Goal: Task Accomplishment & Management: Use online tool/utility

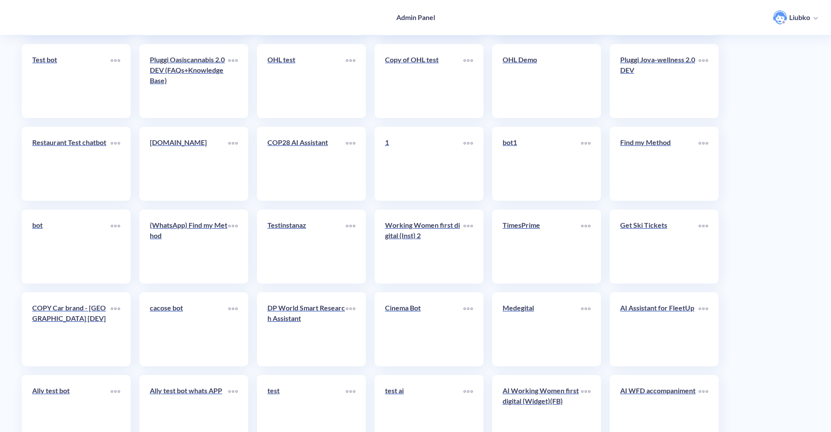
scroll to position [1911, 0]
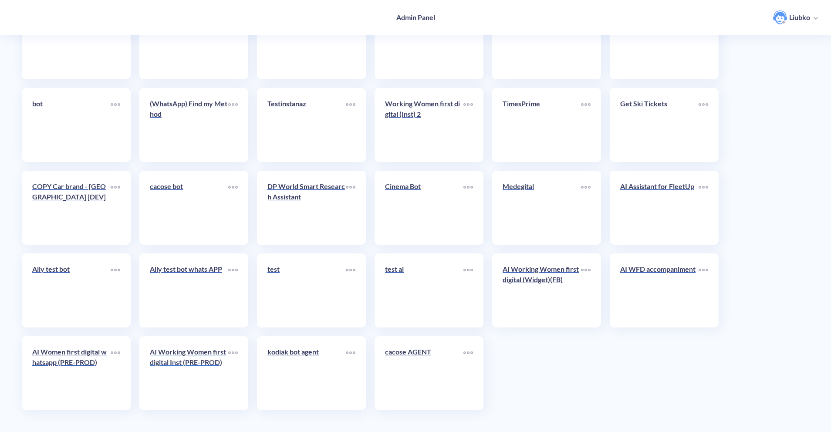
click at [192, 378] on link "AI Working Women first digital Inst (PRE-PROD)" at bounding box center [189, 373] width 78 height 53
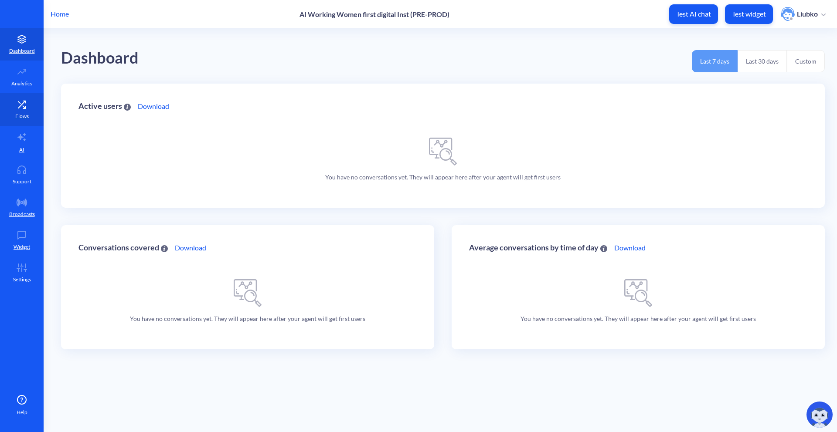
click at [26, 104] on icon at bounding box center [21, 104] width 17 height 9
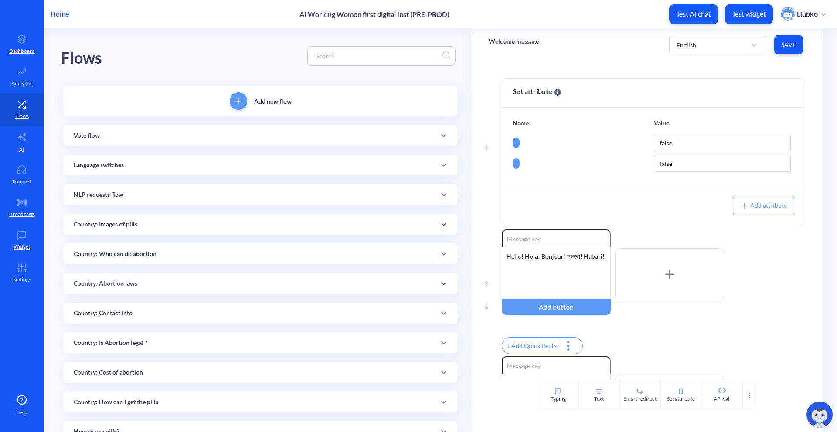
click at [64, 13] on p "Home" at bounding box center [60, 14] width 18 height 10
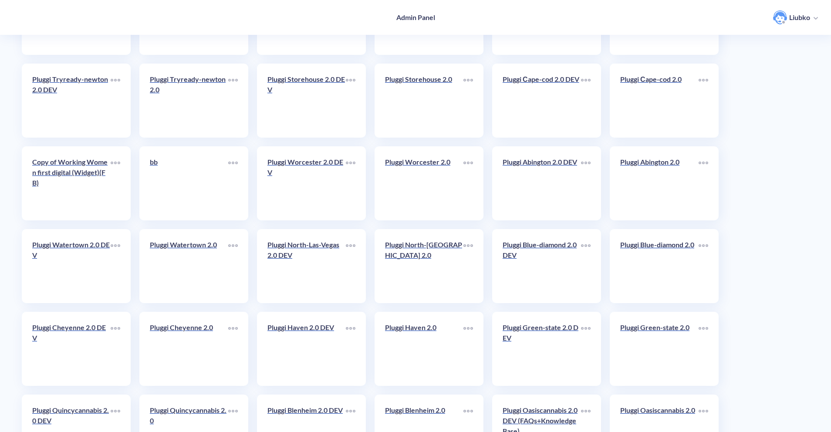
scroll to position [1911, 0]
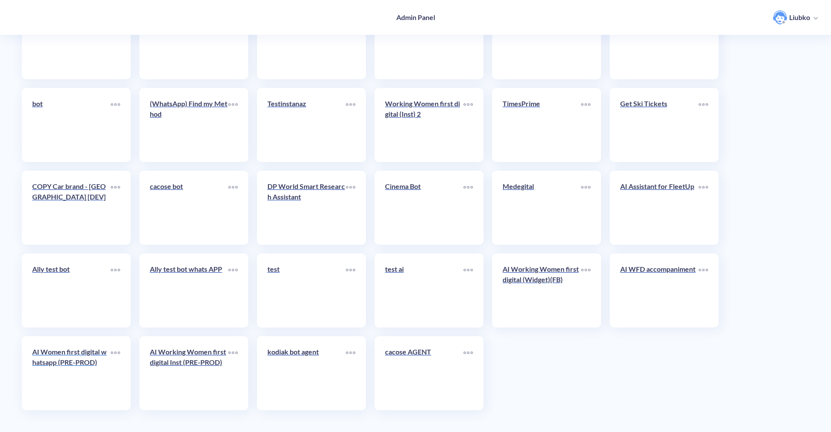
click at [75, 380] on link "AI Women first digital whatsapp (PRE-PROD)" at bounding box center [71, 373] width 78 height 53
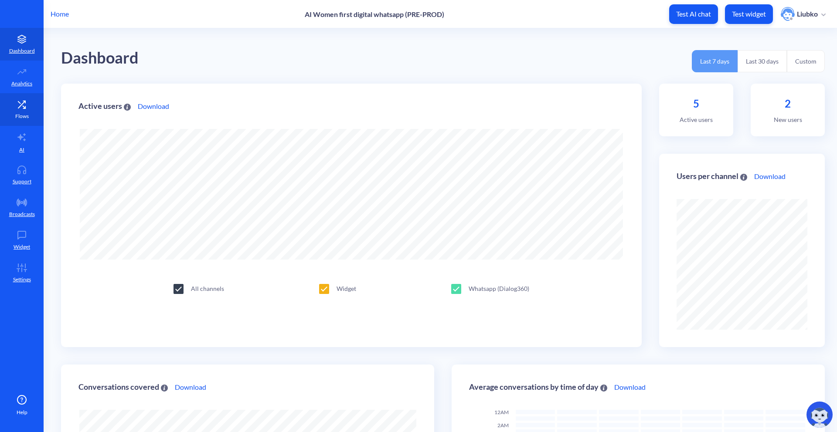
click at [36, 107] on link "Flows" at bounding box center [22, 109] width 44 height 33
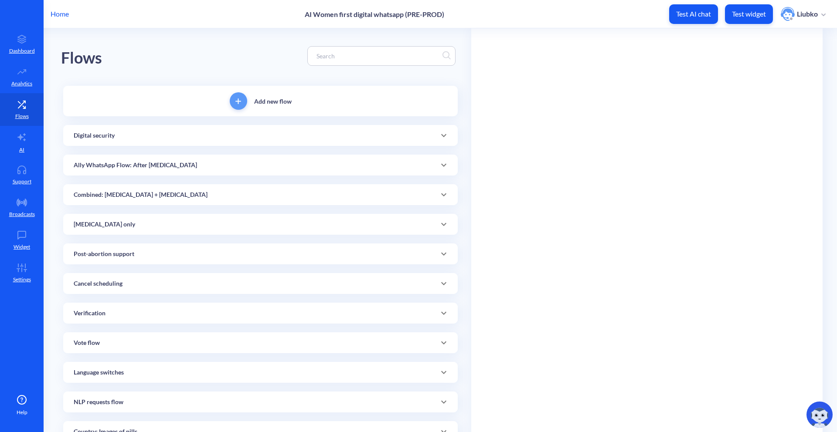
click at [346, 58] on input at bounding box center [377, 56] width 130 height 10
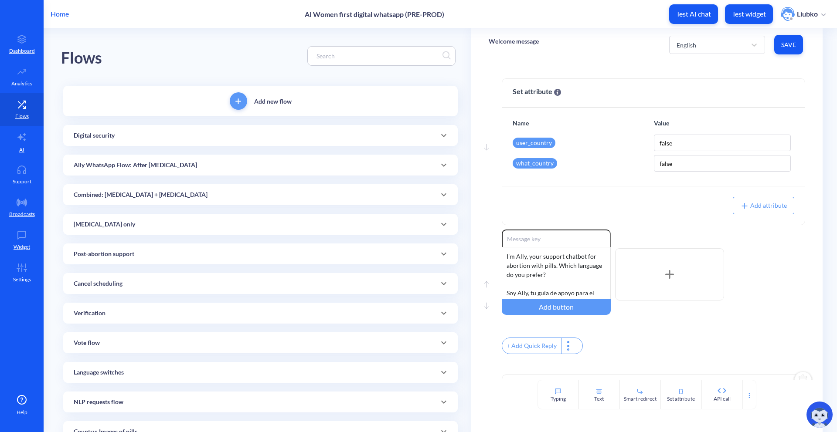
paste input "[MEDICAL_DATA]_SCHEDULED_1A"
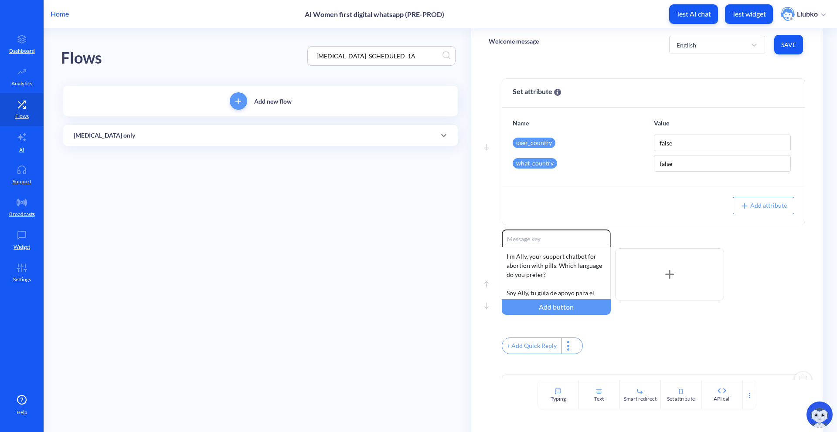
type input "[MEDICAL_DATA]_SCHEDULED_1A"
click at [219, 140] on div "[MEDICAL_DATA] only" at bounding box center [260, 135] width 394 height 21
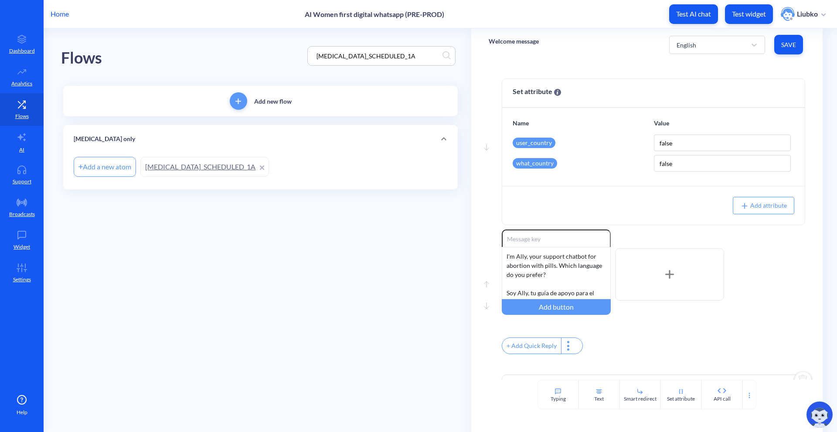
click at [195, 171] on link "[MEDICAL_DATA]_SCHEDULED_1A" at bounding box center [204, 167] width 129 height 20
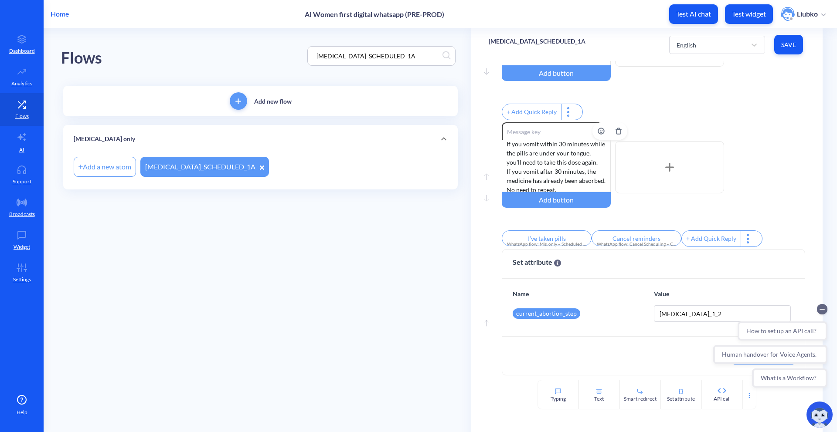
scroll to position [8, 0]
click at [712, 44] on div "English" at bounding box center [709, 45] width 74 height 16
click at [702, 84] on div "French" at bounding box center [717, 83] width 96 height 16
type input "J'ai pris pilules"
type input "Annuler les rappels"
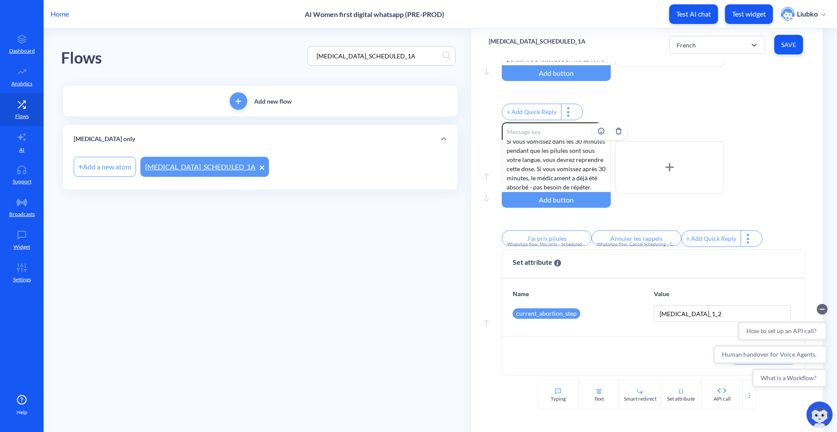
scroll to position [17, 0]
click at [703, 49] on div "French" at bounding box center [709, 45] width 74 height 16
click at [686, 98] on div "Hindi" at bounding box center [717, 100] width 96 height 16
type input "मैंने दवा ले ली है"
type input "रिमाइंडर रद्द करें"
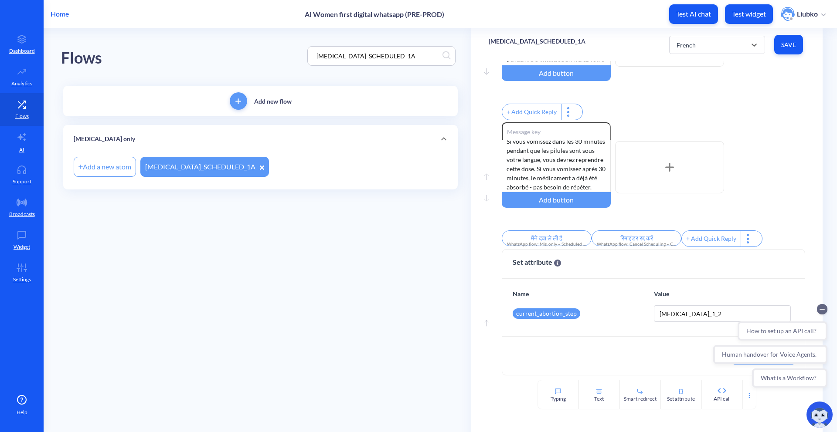
scroll to position [0, 0]
click at [716, 37] on div "Hindi" at bounding box center [709, 45] width 74 height 16
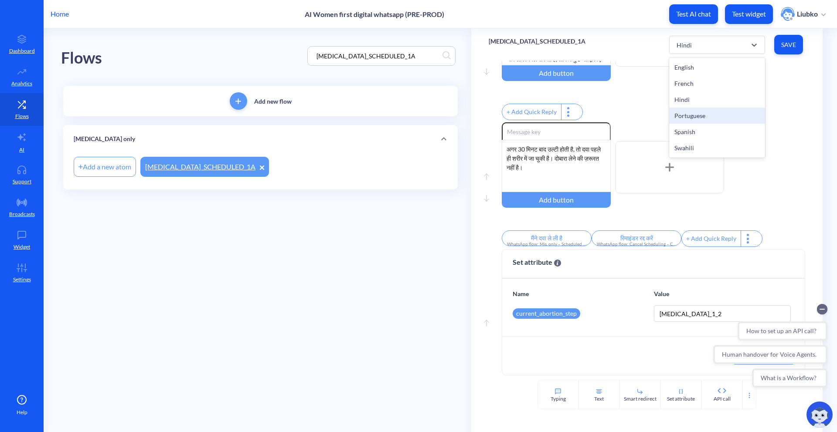
click at [689, 113] on div "Portuguese" at bounding box center [717, 116] width 96 height 16
type input "1"
type input "2"
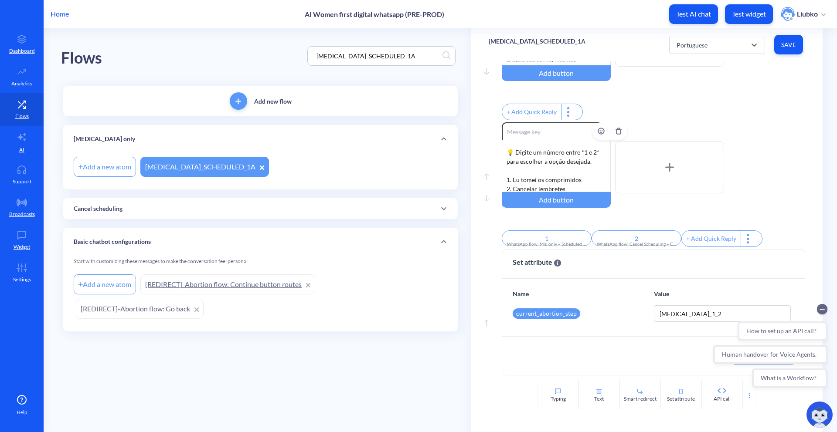
scroll to position [72, 0]
click at [739, 47] on div "Portuguese" at bounding box center [709, 45] width 74 height 16
click at [716, 132] on div "Spanish" at bounding box center [717, 132] width 96 height 16
click at [699, 47] on div "Spanish" at bounding box center [709, 45] width 74 height 16
click at [696, 147] on div "Swahili" at bounding box center [717, 148] width 96 height 16
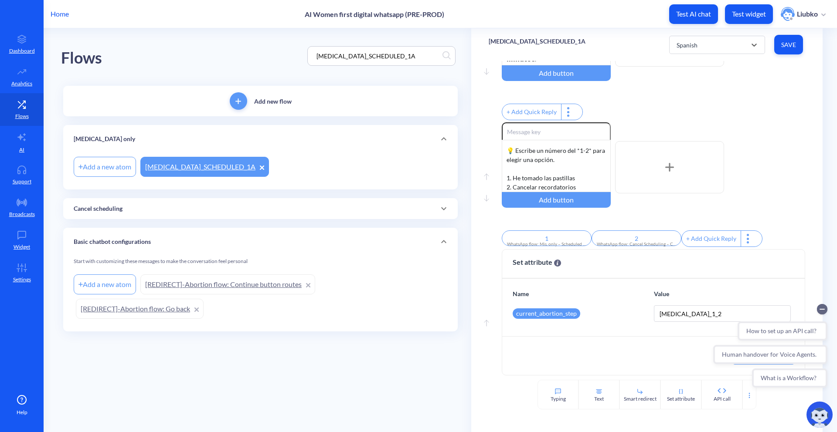
type input "Nimechukua vidonge"
type input "Sitisha vikumbusho"
click at [408, 55] on input "[MEDICAL_DATA]_SCHEDULED_1A" at bounding box center [377, 56] width 130 height 10
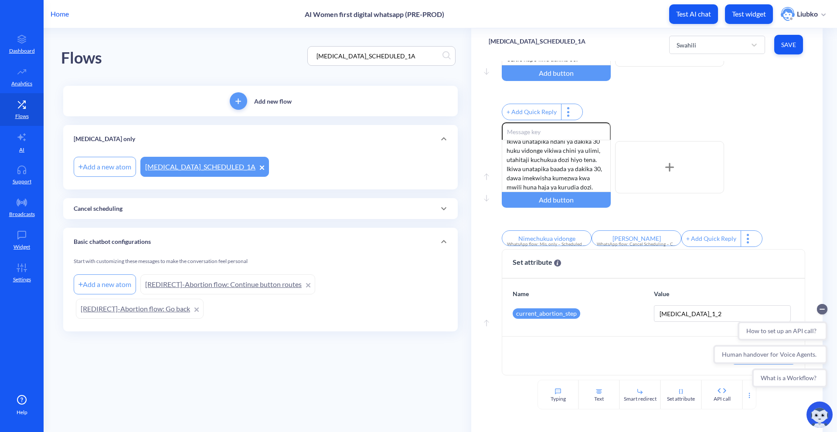
paste input "2"
type input "[MEDICAL_DATA]_SCHEDULED_2A"
click at [227, 170] on link "[MEDICAL_DATA]_SCHEDULED_2A" at bounding box center [204, 167] width 129 height 20
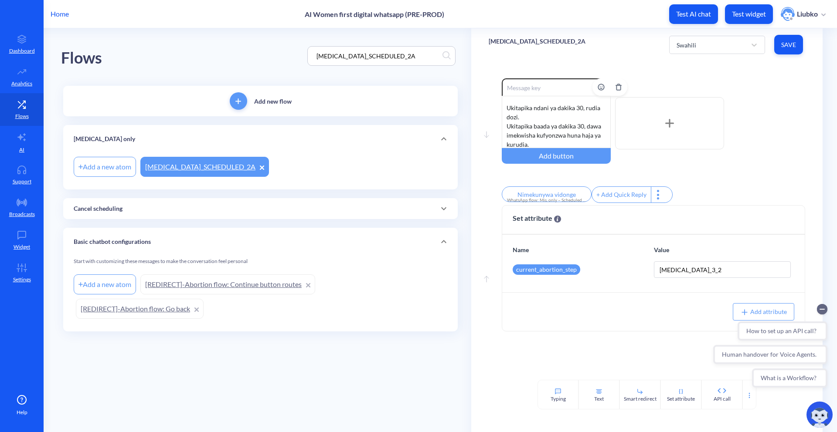
scroll to position [90, 0]
click at [695, 48] on div "Swahili" at bounding box center [686, 44] width 20 height 9
click at [693, 128] on div "Spanish" at bounding box center [717, 132] width 96 height 16
click at [695, 44] on div "Spanish" at bounding box center [686, 44] width 21 height 9
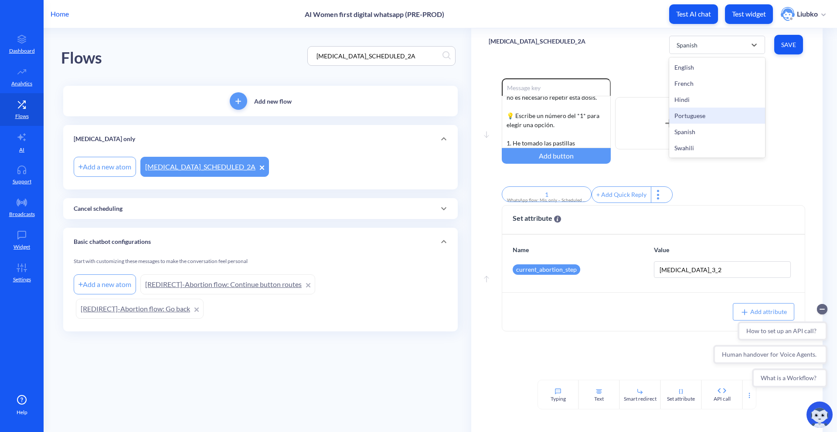
click at [685, 115] on div "Portuguese" at bounding box center [717, 116] width 96 height 16
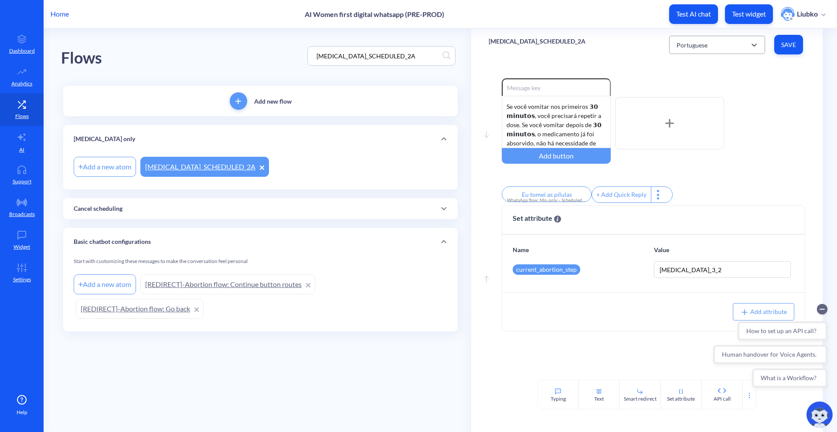
click at [727, 45] on div "Portuguese" at bounding box center [709, 45] width 74 height 16
click at [697, 104] on div "Hindi" at bounding box center [717, 100] width 96 height 16
click at [703, 45] on div "Hindi" at bounding box center [709, 45] width 74 height 16
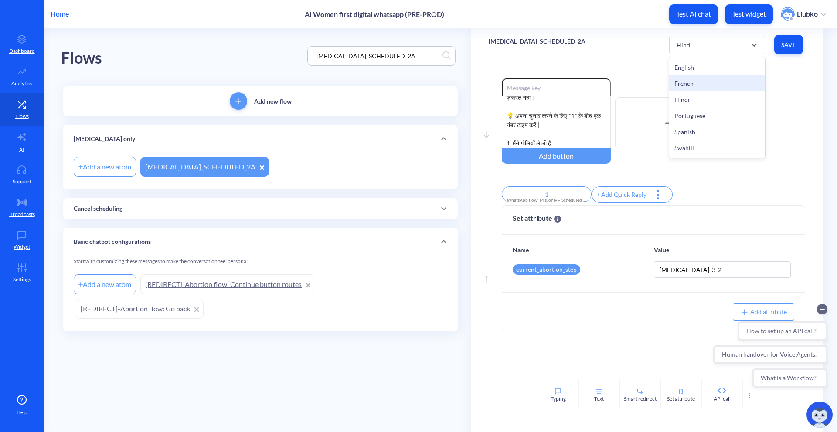
click at [693, 81] on div "French" at bounding box center [717, 83] width 96 height 16
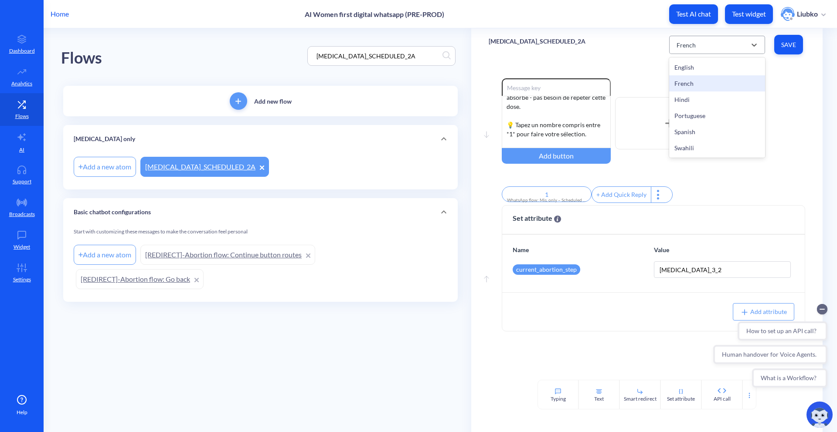
click at [698, 47] on div "French" at bounding box center [709, 45] width 74 height 16
click at [696, 69] on div "English" at bounding box center [717, 67] width 96 height 16
type input "I’ve taken pills"
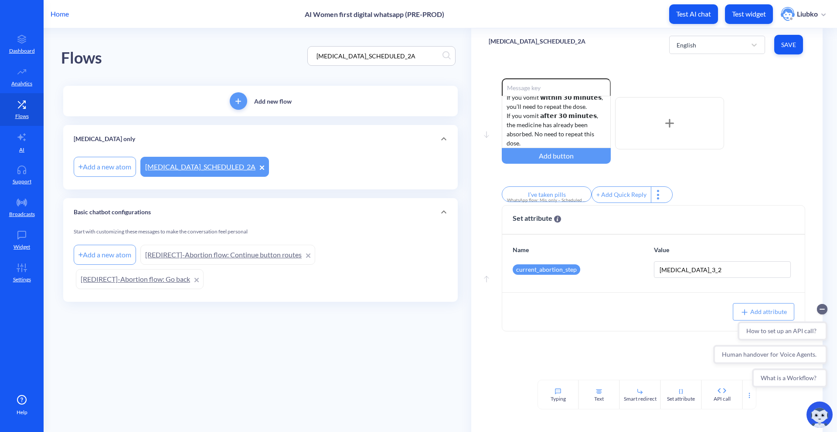
click at [376, 57] on input "[MEDICAL_DATA]_SCHEDULED_2A" at bounding box center [377, 56] width 130 height 10
paste input "3"
type input "[MEDICAL_DATA]_SCHEDULED_3A"
click at [226, 167] on link "[MEDICAL_DATA]_SCHEDULED_3A" at bounding box center [204, 167] width 129 height 20
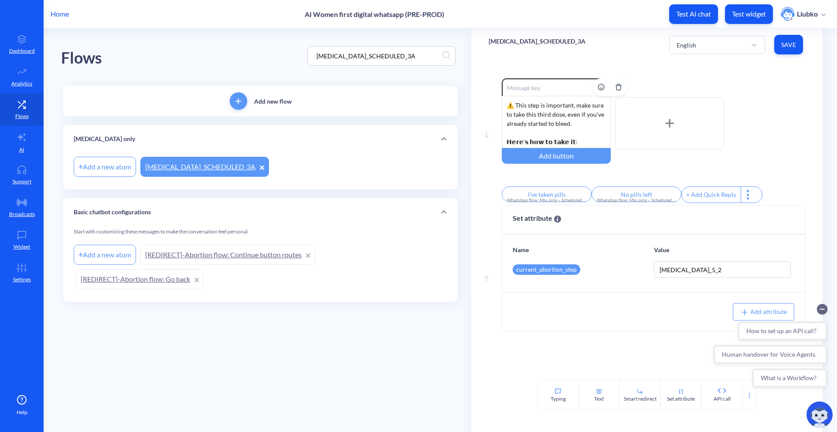
scroll to position [72, 0]
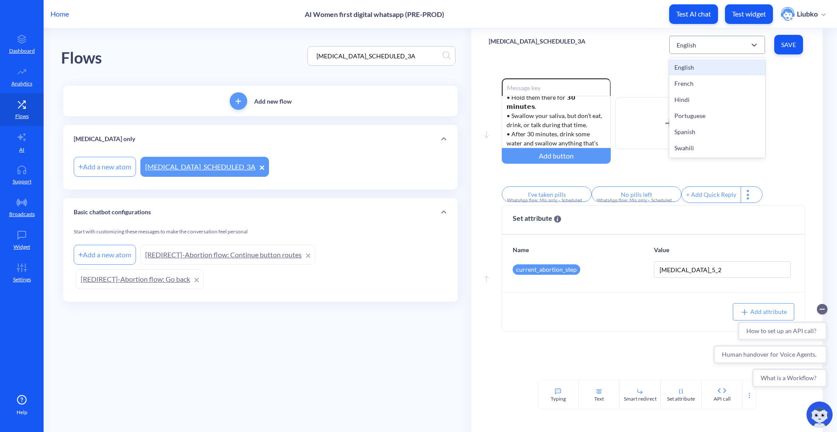
click at [693, 48] on div "English" at bounding box center [686, 44] width 20 height 9
click at [690, 90] on div "French" at bounding box center [717, 83] width 96 height 16
type input "1"
type input "2"
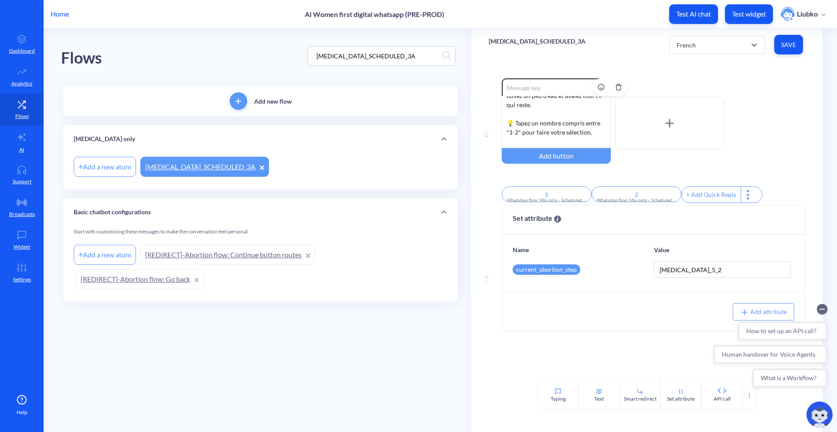
scroll to position [127, 0]
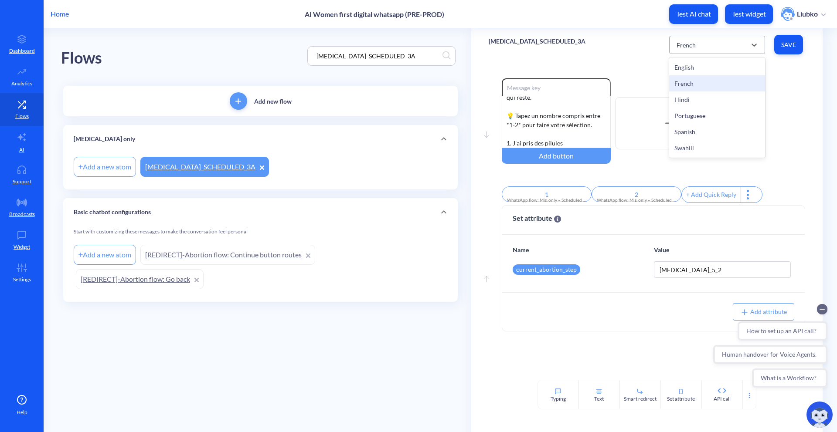
click at [700, 47] on div "French" at bounding box center [709, 45] width 74 height 16
click at [693, 96] on div "Hindi" at bounding box center [717, 100] width 96 height 16
type input "मैंने गोलियाँ ले ली हैं"
type input "कोई गोली बाकी नहीं"
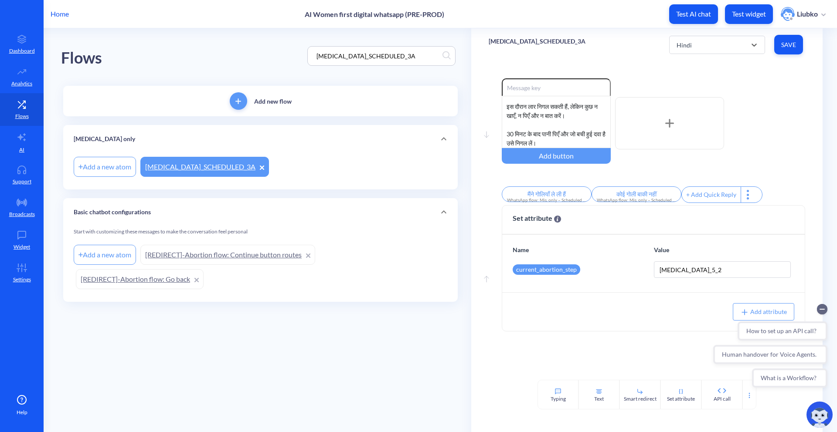
scroll to position [90, 0]
click at [717, 40] on div "Hindi" at bounding box center [709, 45] width 74 height 16
click at [698, 113] on div "Portuguese" at bounding box center [717, 116] width 96 height 16
type input "1"
type input "2"
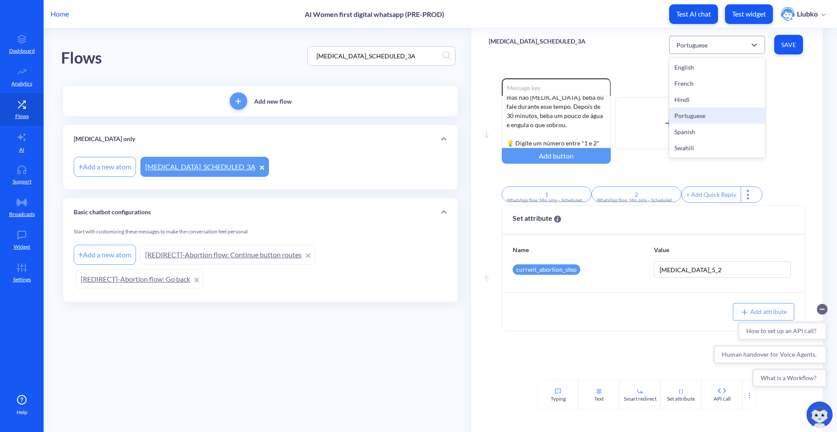
click at [695, 43] on div "Portuguese" at bounding box center [691, 44] width 31 height 9
click at [686, 129] on div "Spanish" at bounding box center [717, 132] width 96 height 16
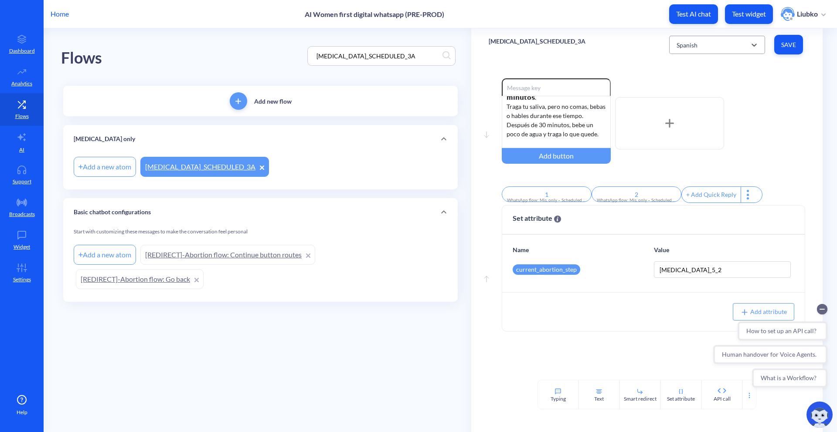
click at [700, 46] on div "Spanish" at bounding box center [709, 45] width 74 height 16
click at [720, 145] on div "Swahili" at bounding box center [717, 148] width 96 height 16
click at [364, 56] on input "[MEDICAL_DATA]_SCHEDULED_3A" at bounding box center [377, 56] width 130 height 10
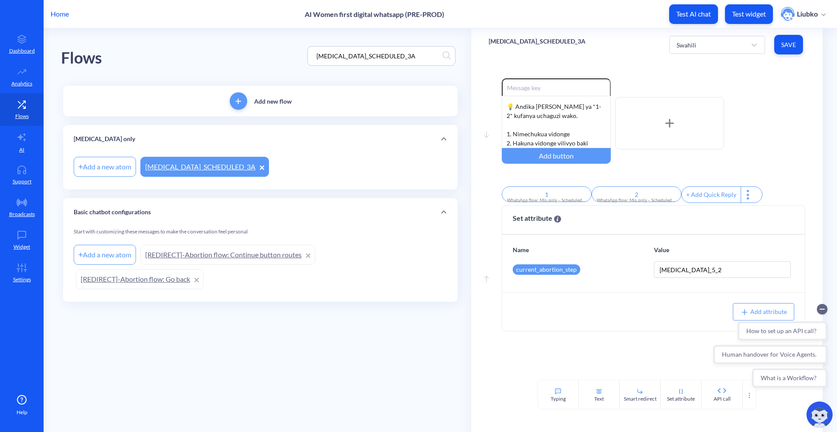
paste input "COMBINED_SCHEDULED_1"
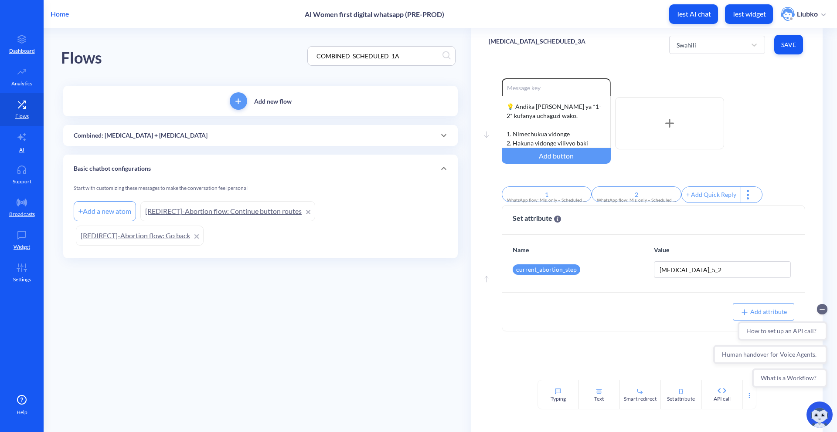
type input "COMBINED_SCHEDULED_1A"
click at [332, 131] on div "Combined: [MEDICAL_DATA] + [MEDICAL_DATA]" at bounding box center [260, 135] width 373 height 9
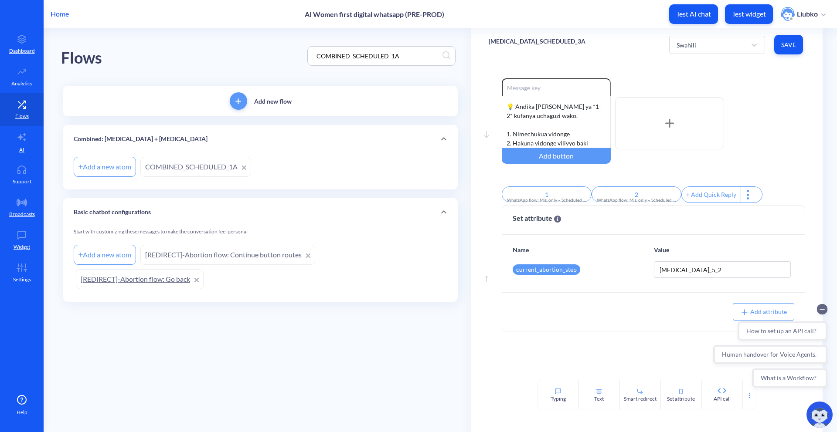
click at [216, 166] on link "COMBINED_SCHEDULED_1A" at bounding box center [195, 167] width 111 height 20
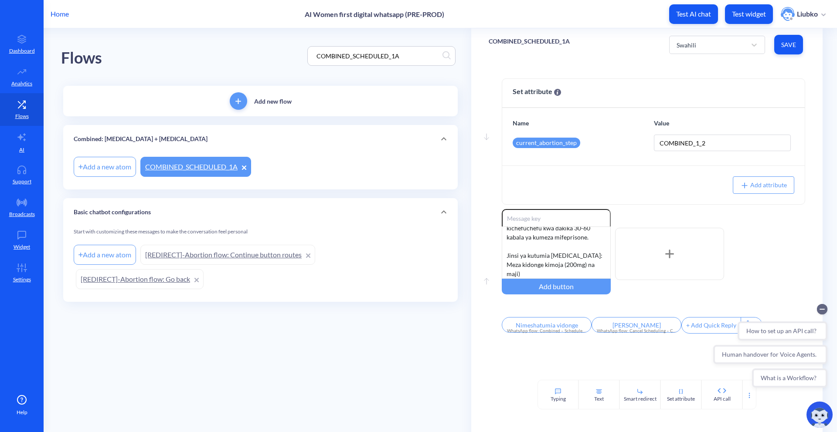
scroll to position [63, 0]
click at [693, 43] on div "Swahili" at bounding box center [686, 44] width 20 height 9
click at [690, 80] on div "French" at bounding box center [717, 83] width 96 height 16
type input "J'ai pris la pilule"
type input "Annuler les rappels"
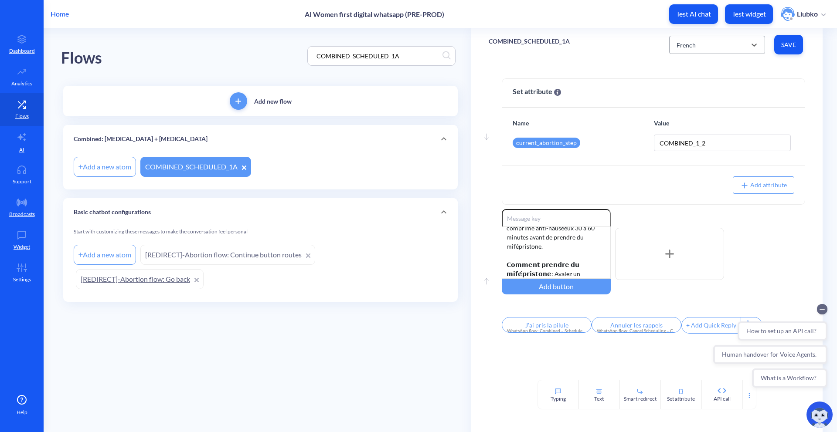
click at [695, 40] on div "French" at bounding box center [709, 45] width 74 height 16
click at [694, 72] on div "English" at bounding box center [717, 67] width 96 height 16
type input "I’ve taken the pill"
type input "Cancel reminders"
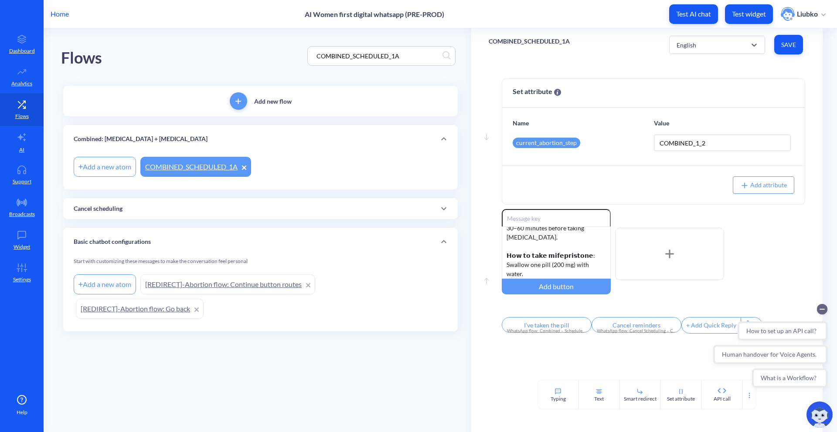
scroll to position [54, 0]
click at [699, 49] on div "English" at bounding box center [709, 45] width 74 height 16
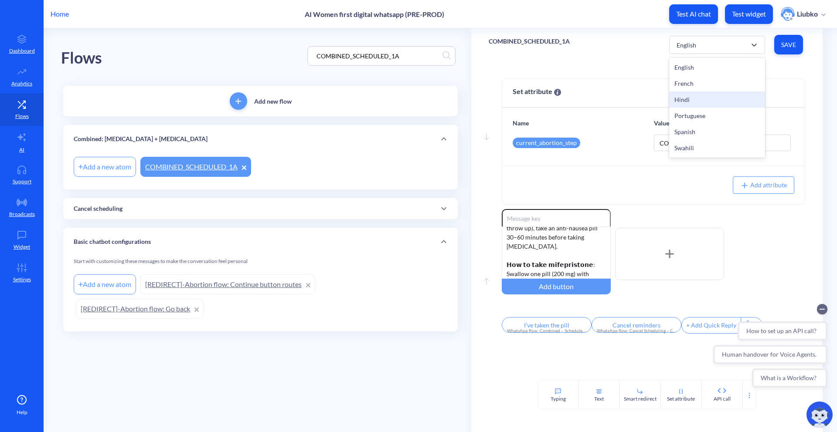
click at [689, 99] on div "Hindi" at bounding box center [717, 100] width 96 height 16
type input "मैंने गोली ले ली है"
type input "रिमाइंडर रद्द करें"
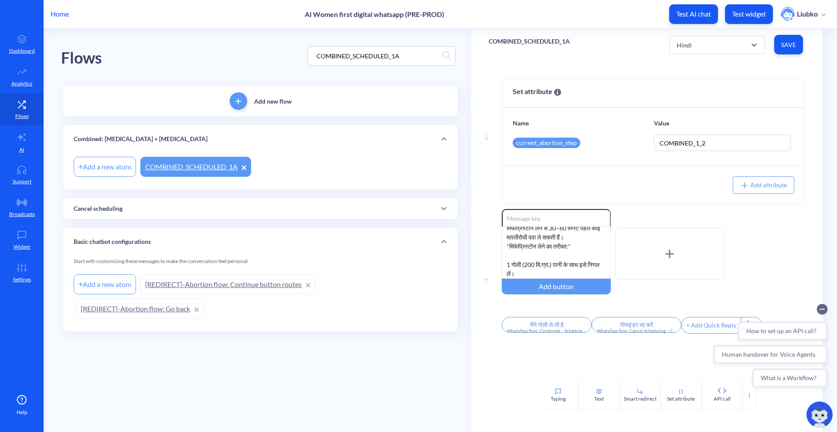
scroll to position [44, 0]
click at [694, 47] on div "Hindi" at bounding box center [709, 45] width 74 height 16
click at [701, 115] on div "Portuguese" at bounding box center [717, 116] width 96 height 16
type input "Eu tomei a pílula"
type input "Cancelar lembretes"
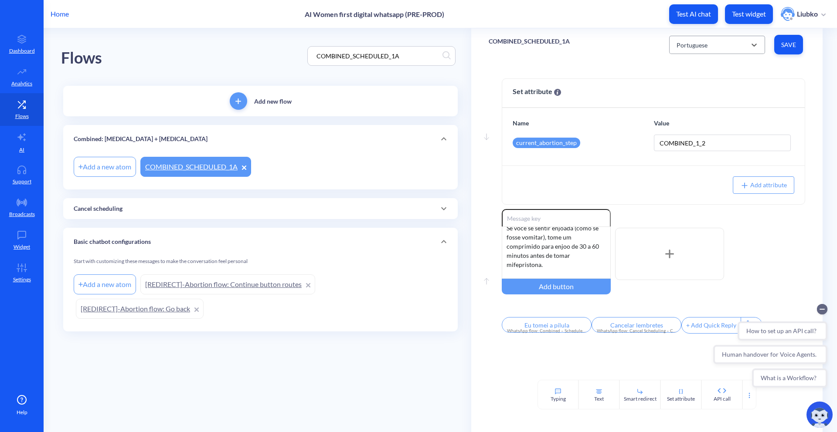
click at [699, 44] on div "Portuguese" at bounding box center [691, 44] width 31 height 9
click at [697, 133] on div "Spanish" at bounding box center [717, 132] width 96 height 16
type input "1"
type input "2"
paste input "COMBINED_REASSURING_1"
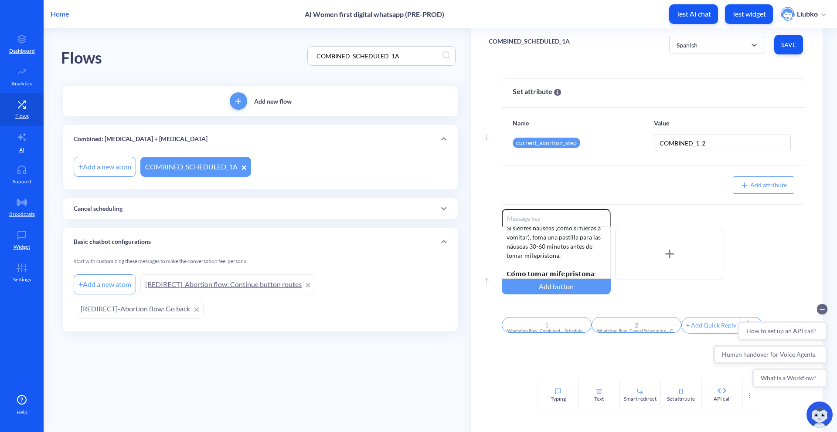
scroll to position [0, 20]
type input "COMBINED_REASSURING_1"
click at [411, 64] on div "COMBINED_SCHEDULED_1A" at bounding box center [381, 56] width 148 height 20
click at [411, 59] on input "COMBINED_SCHEDULED_1A" at bounding box center [377, 56] width 130 height 10
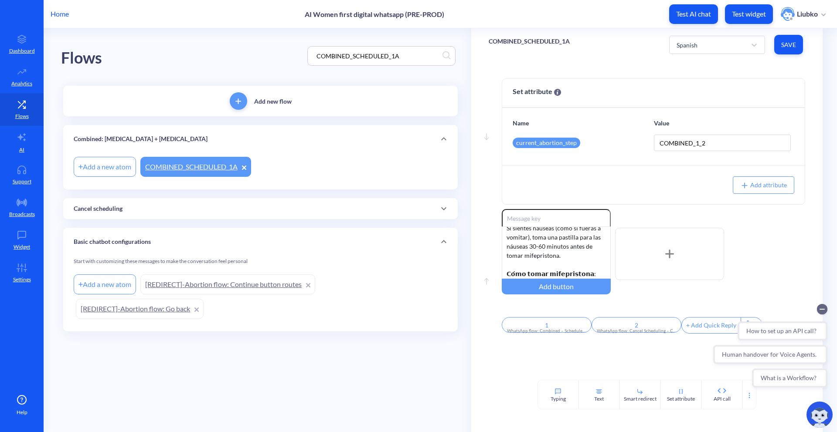
paste input "COMBINED_REASSURING_1"
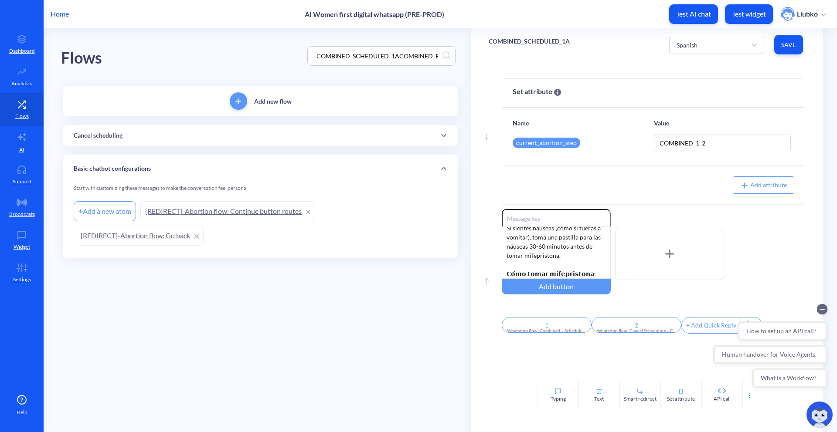
scroll to position [0, 39]
paste input
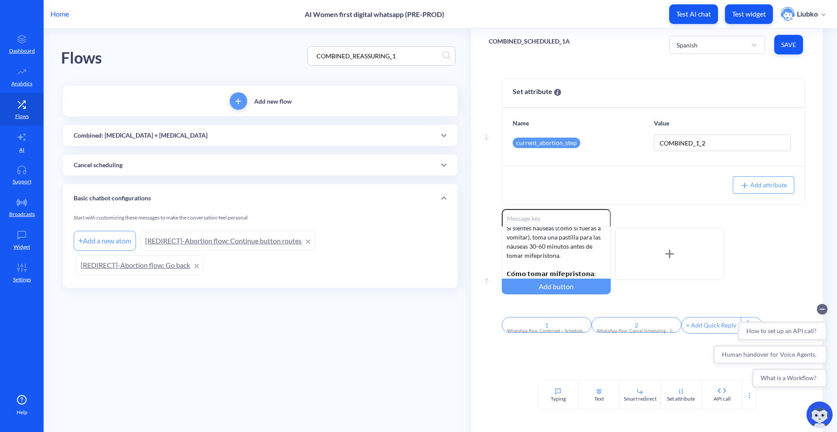
scroll to position [0, 0]
type input "COMBINED_REASSURING_1"
click at [326, 134] on div "Combined: [MEDICAL_DATA] + [MEDICAL_DATA]" at bounding box center [260, 135] width 373 height 9
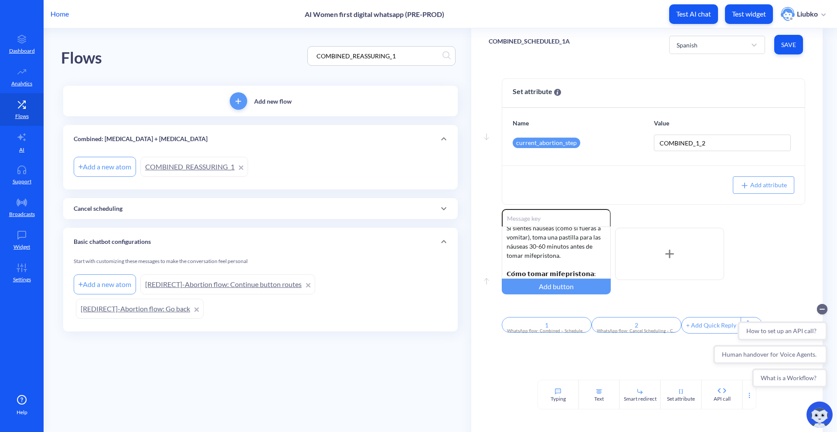
click at [203, 167] on link "COMBINED_REASSURING_1" at bounding box center [194, 167] width 108 height 20
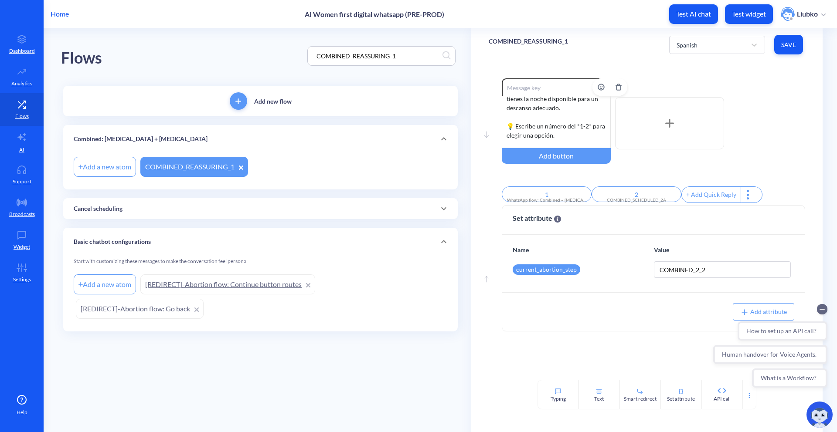
scroll to position [182, 0]
click at [732, 51] on div "Spanish" at bounding box center [709, 45] width 74 height 16
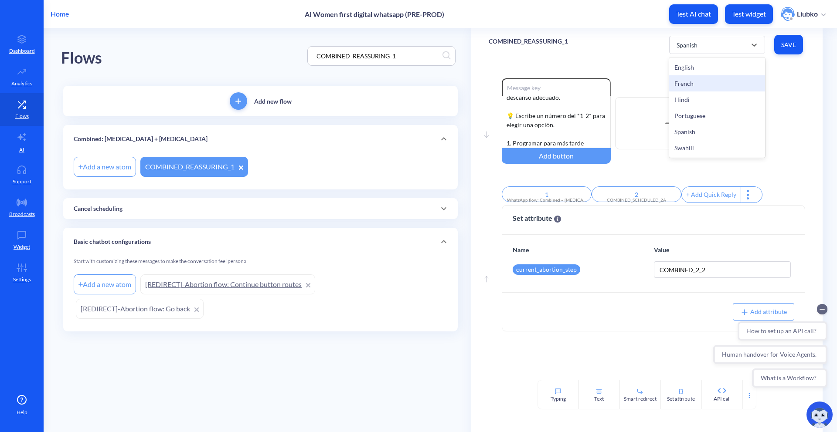
click at [706, 86] on div "French" at bounding box center [717, 83] width 96 height 16
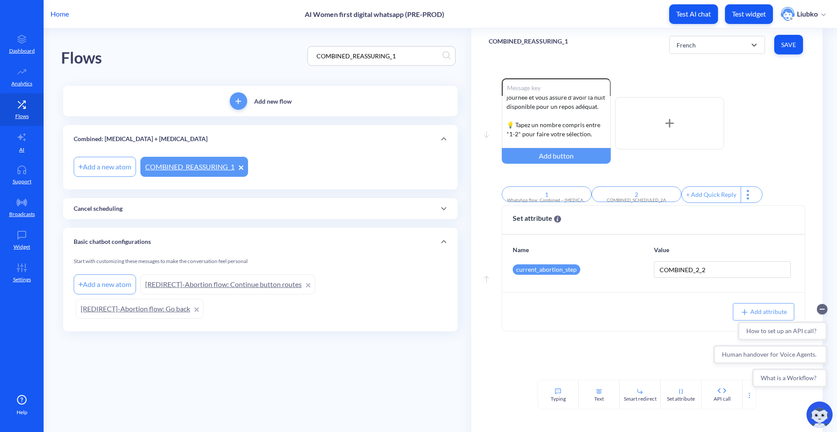
click at [692, 33] on div "option French, selected. 6 results available. Select is focused ,type to refine…" at bounding box center [737, 45] width 136 height 24
click at [691, 40] on div "French" at bounding box center [709, 45] width 74 height 16
click at [688, 66] on div "English" at bounding box center [717, 67] width 96 height 16
type input "Schedule for later"
type input "Start now"
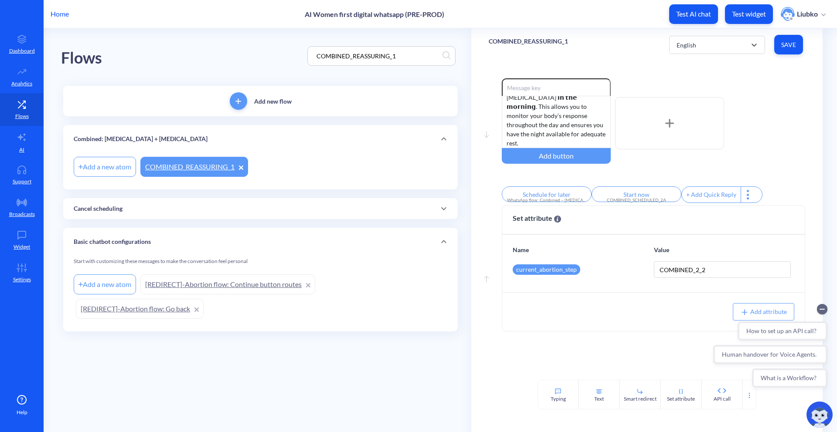
scroll to position [118, 0]
click at [698, 49] on div "English" at bounding box center [709, 45] width 74 height 16
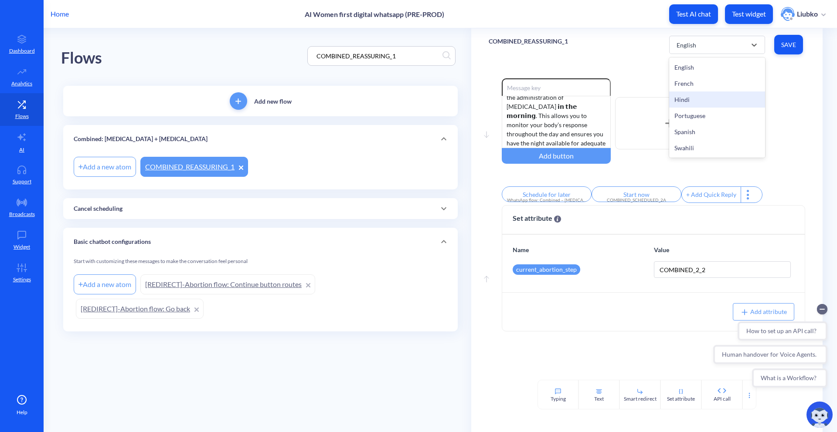
click at [697, 94] on div "Hindi" at bounding box center [717, 100] width 96 height 16
type input "बाद में शेड्यूल करें"
type input "अब शुरू करें"
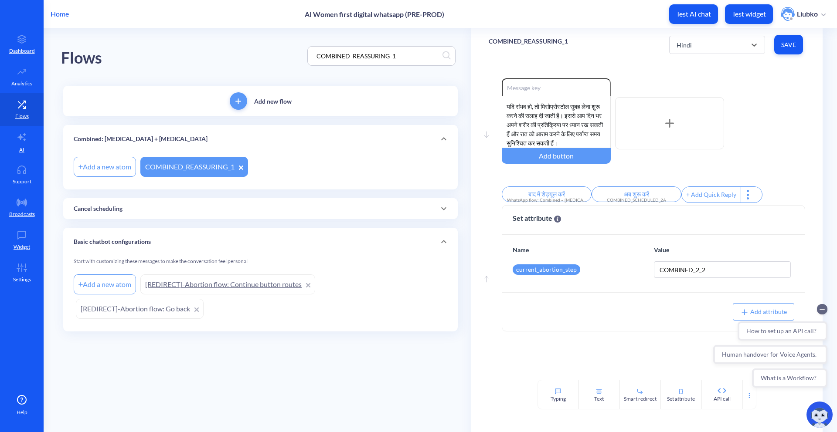
scroll to position [81, 0]
click at [704, 45] on div "Hindi" at bounding box center [709, 45] width 74 height 16
click at [698, 112] on div "Portuguese" at bounding box center [717, 116] width 96 height 16
type input "1"
type input "2"
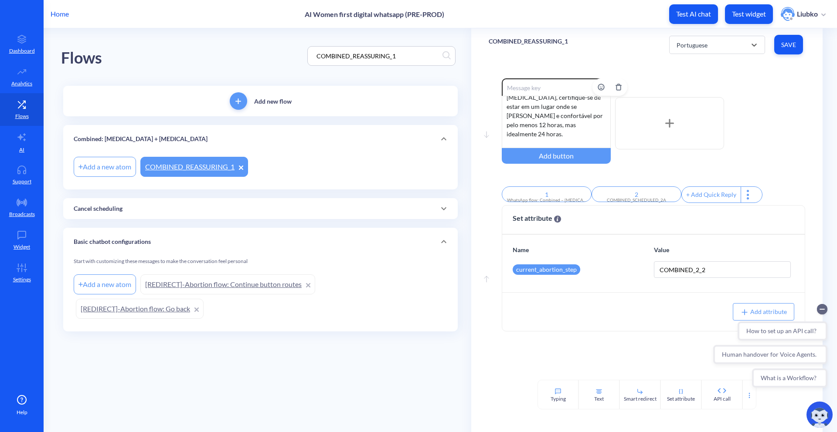
scroll to position [182, 0]
click at [708, 44] on div "Portuguese" at bounding box center [709, 45] width 74 height 16
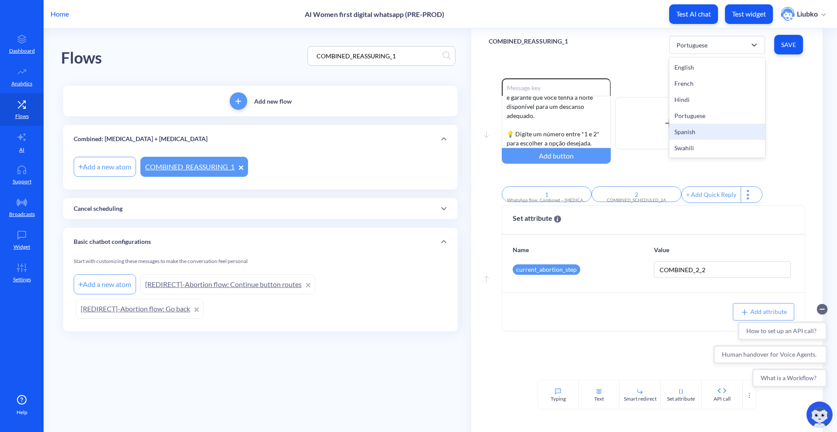
click at [705, 134] on div "Spanish" at bounding box center [717, 132] width 96 height 16
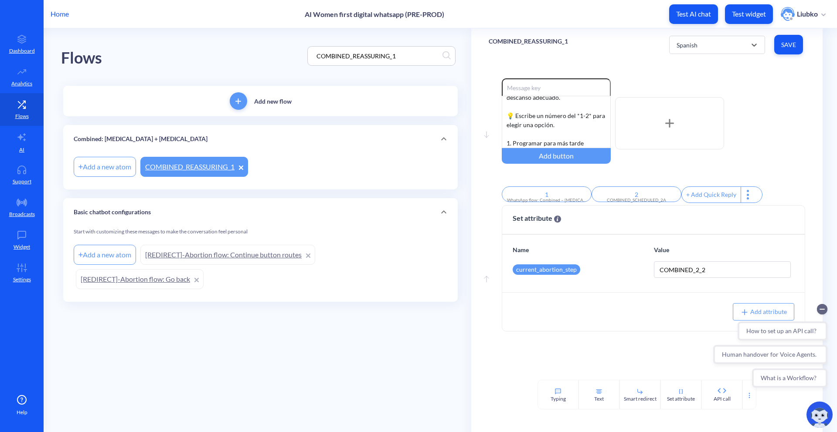
click at [329, 53] on input "COMBINED_REASSURING_1" at bounding box center [377, 56] width 130 height 10
paste input "SCHEDULED_2A"
type input "COMBINED_SCHEDULED_2A"
click at [201, 165] on link "COMBINED_SCHEDULED_2A" at bounding box center [195, 167] width 111 height 20
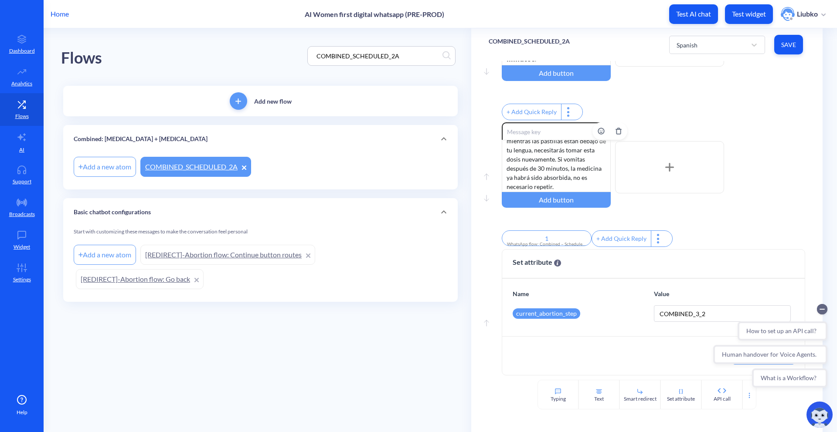
scroll to position [63, 0]
click at [702, 42] on div "Spanish" at bounding box center [709, 45] width 74 height 16
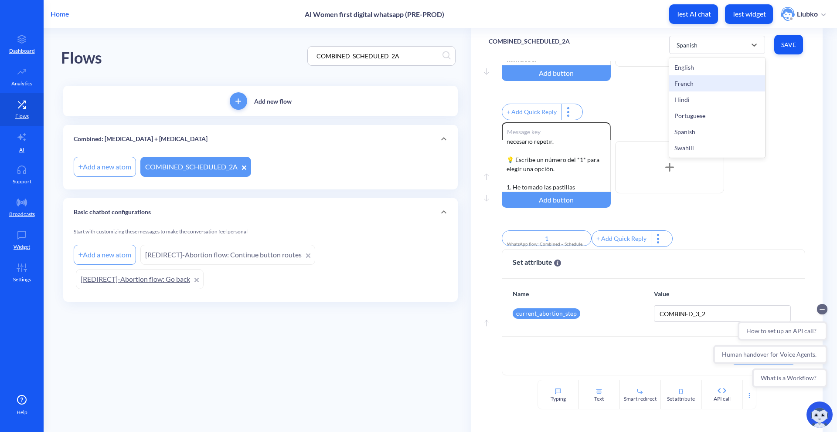
click at [692, 80] on div "French" at bounding box center [717, 83] width 96 height 16
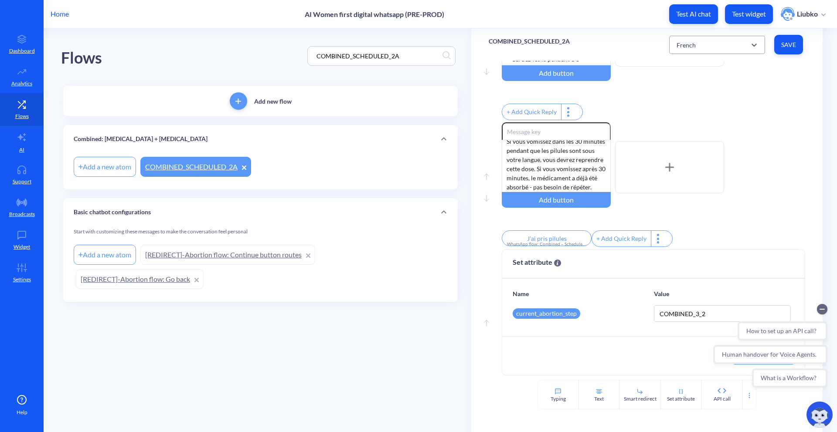
click at [684, 44] on div "French" at bounding box center [685, 44] width 19 height 9
click at [684, 101] on div "Hindi" at bounding box center [717, 100] width 96 height 16
click at [707, 45] on div "Hindi" at bounding box center [709, 45] width 74 height 16
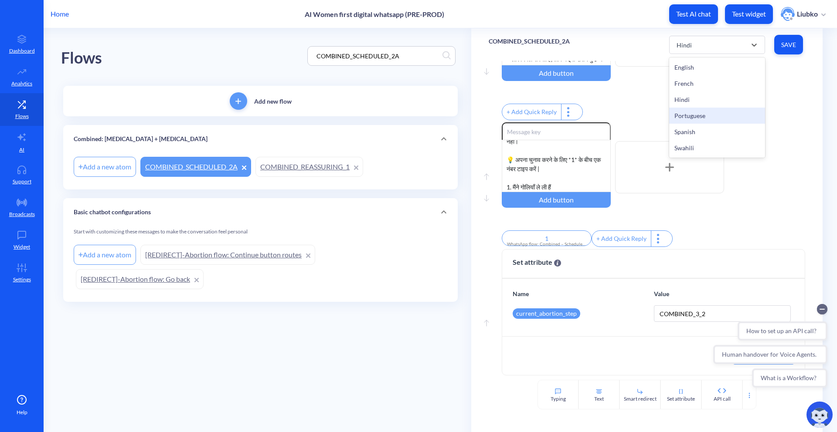
click at [689, 112] on div "Portuguese" at bounding box center [717, 116] width 96 height 16
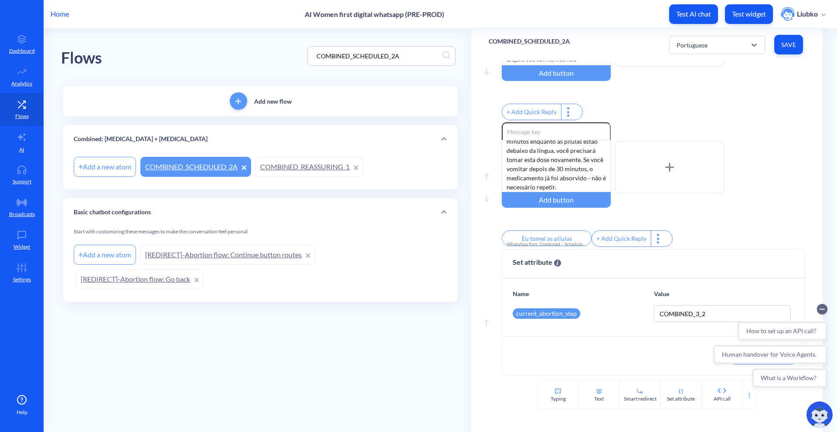
scroll to position [17, 0]
click at [698, 40] on div "Portuguese" at bounding box center [691, 44] width 31 height 9
click at [679, 126] on div "Spanish" at bounding box center [717, 132] width 96 height 16
type input "1"
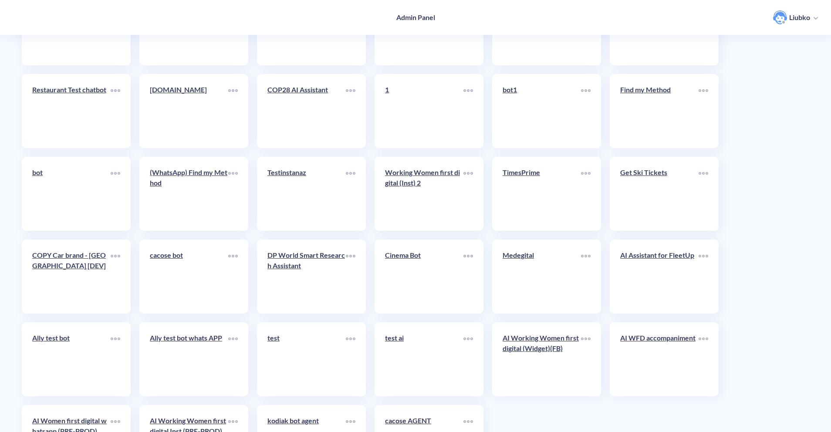
scroll to position [1911, 0]
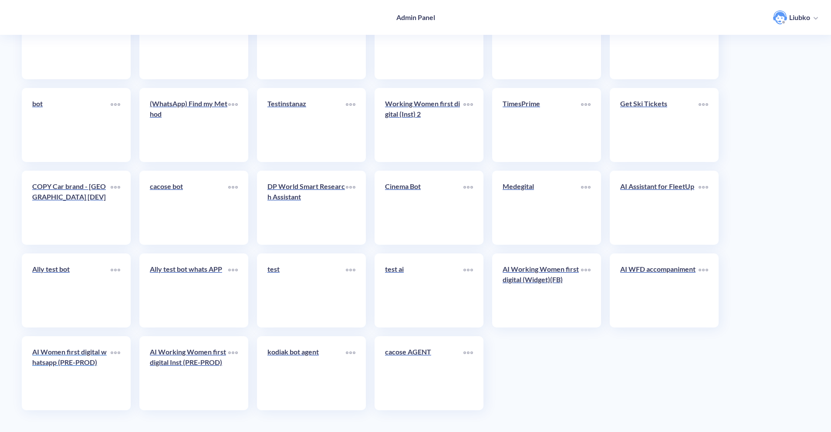
click at [54, 373] on div "AI Women first digital whatsapp (PRE-PROD)" at bounding box center [71, 361] width 78 height 28
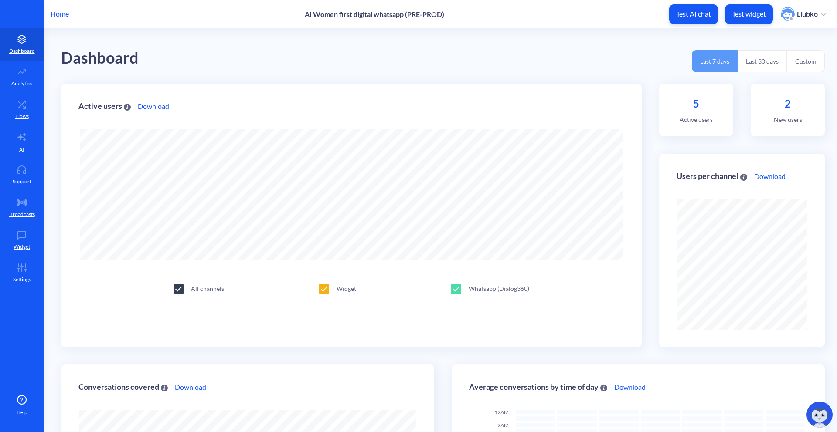
scroll to position [432, 837]
click at [27, 106] on icon at bounding box center [21, 104] width 17 height 9
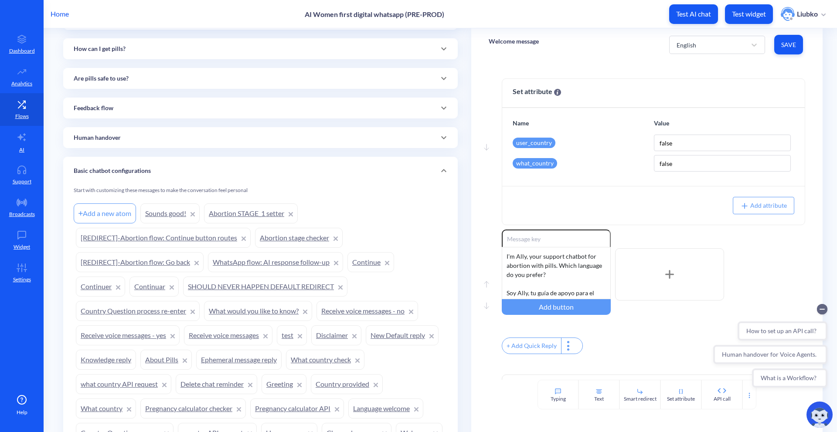
scroll to position [721, 0]
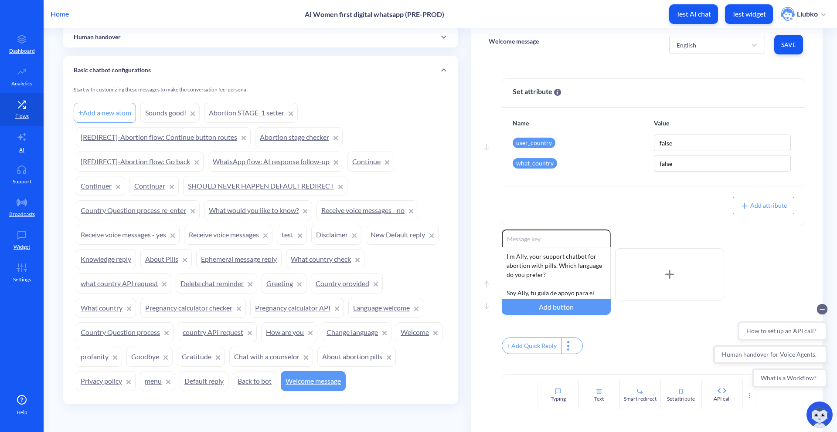
click at [121, 113] on div "Add a new atom" at bounding box center [105, 113] width 62 height 20
type input "Endelea"
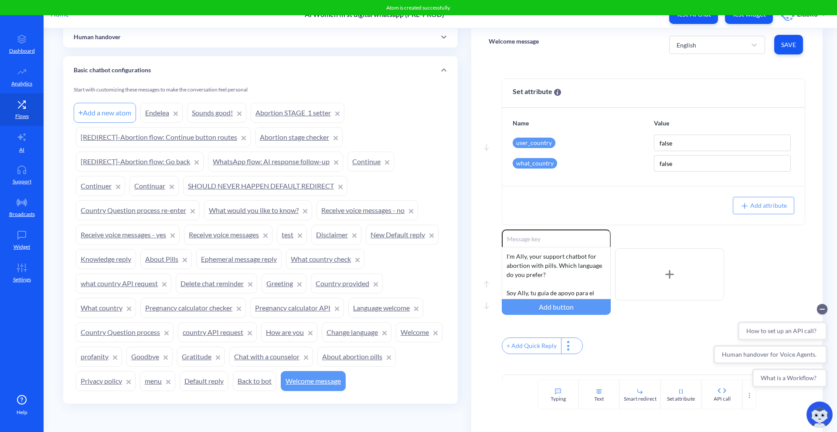
click at [366, 162] on link "Continue" at bounding box center [370, 162] width 47 height 20
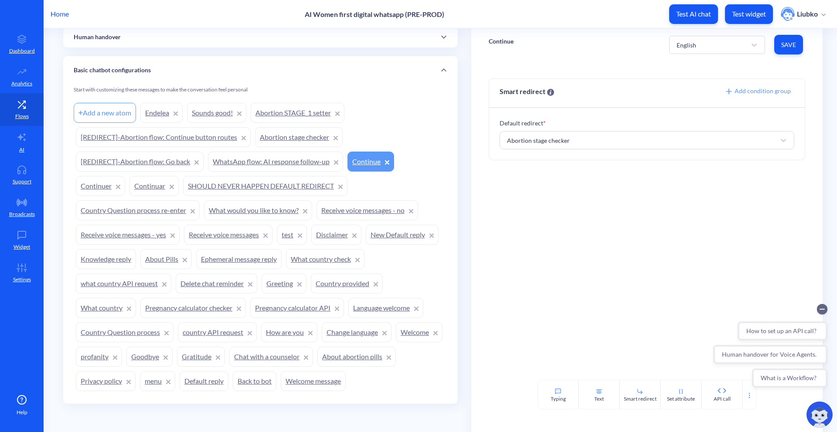
click at [298, 139] on link "Abortion stage checker" at bounding box center [299, 137] width 88 height 20
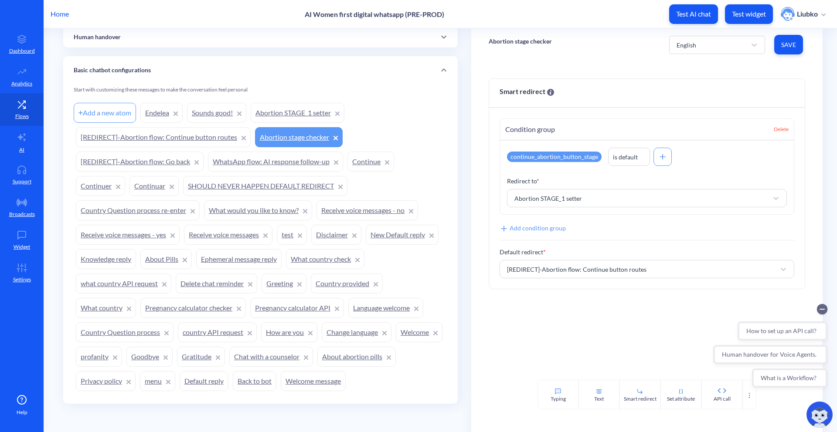
click at [508, 39] on p "Abortion stage checker" at bounding box center [519, 41] width 63 height 9
click at [505, 31] on div "Abortion stage checker English Save" at bounding box center [646, 44] width 351 height 33
click at [153, 105] on link "Endelea" at bounding box center [161, 113] width 42 height 20
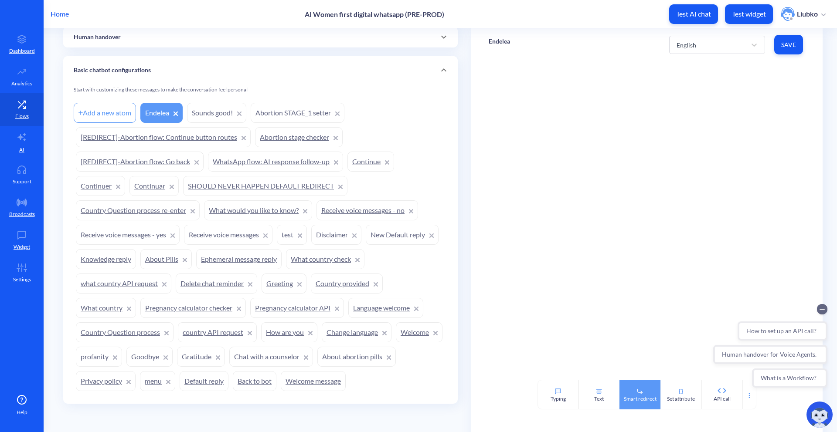
click at [630, 390] on div "Smart redirect" at bounding box center [639, 395] width 41 height 30
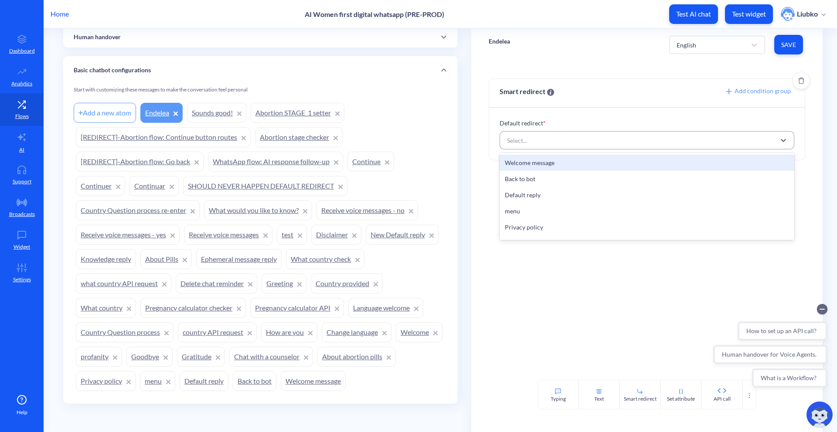
click at [569, 146] on div "Select..." at bounding box center [638, 140] width 273 height 16
paste input "Abortion stage checker"
type input "Abortion stage checker"
click at [565, 167] on div "Abortion stage checker" at bounding box center [646, 163] width 295 height 16
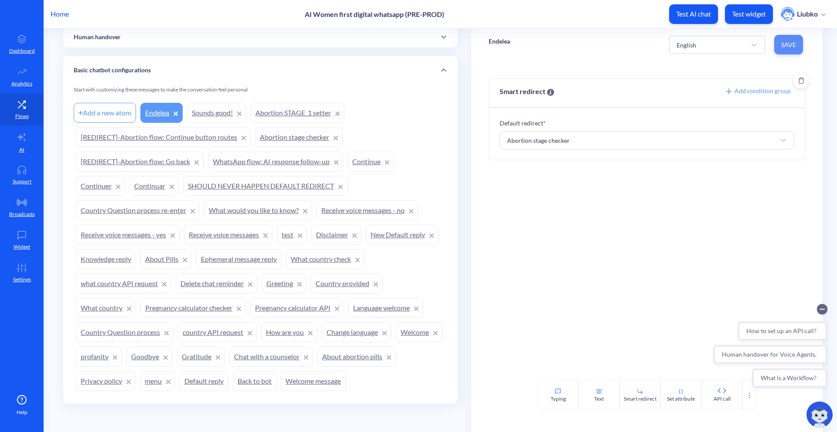
click at [780, 37] on button "Save" at bounding box center [788, 45] width 29 height 20
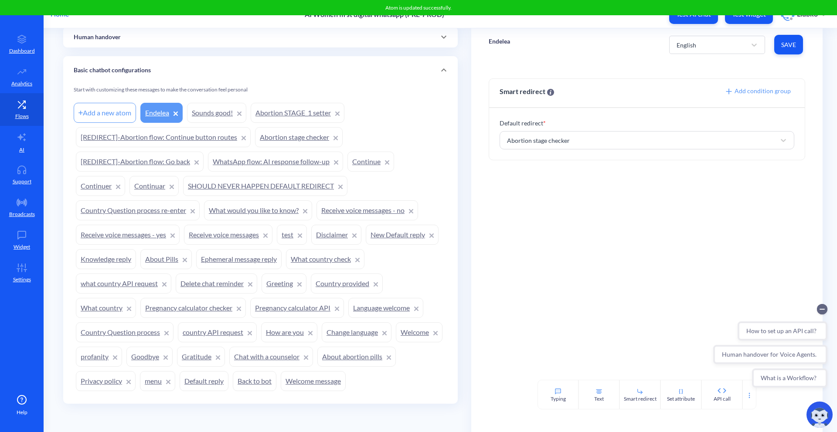
click at [626, 58] on div "Endelea English Save" at bounding box center [646, 44] width 351 height 33
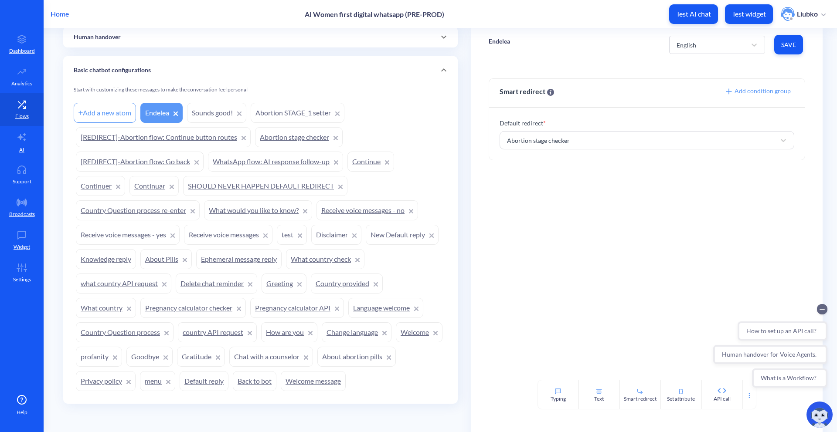
click at [200, 111] on link "Sounds good!" at bounding box center [216, 113] width 59 height 20
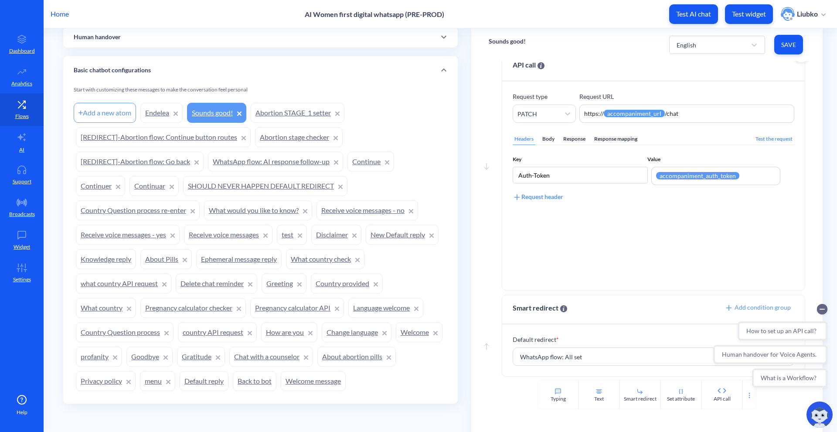
scroll to position [28, 0]
click at [818, 308] on circle "Collapse conversation starters" at bounding box center [822, 309] width 10 height 10
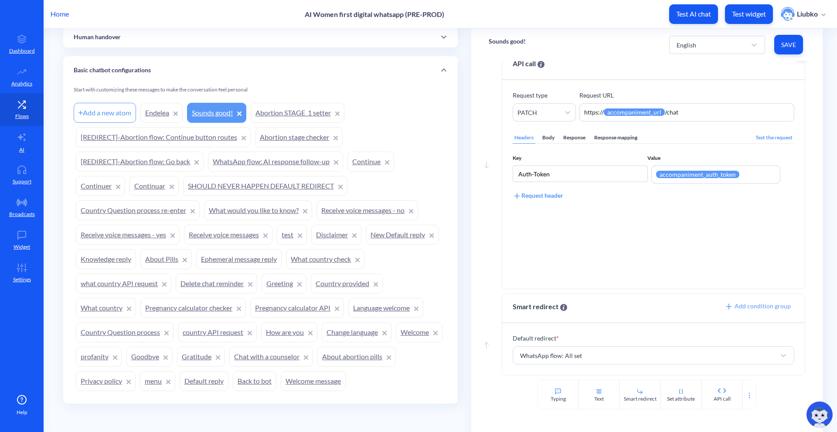
click at [550, 139] on div "Body" at bounding box center [548, 138] width 16 height 12
